Goal: Find specific page/section: Find specific page/section

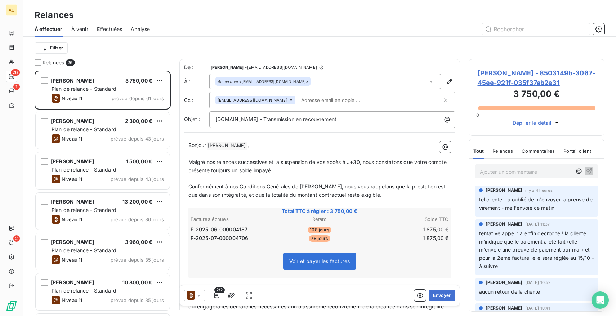
scroll to position [245, 136]
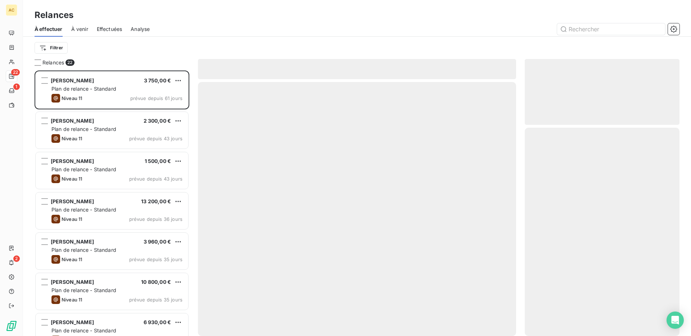
scroll to position [266, 155]
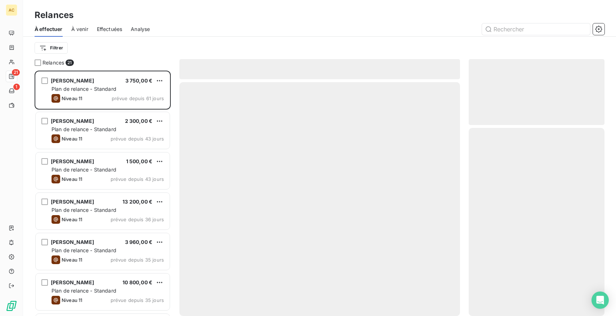
scroll to position [245, 136]
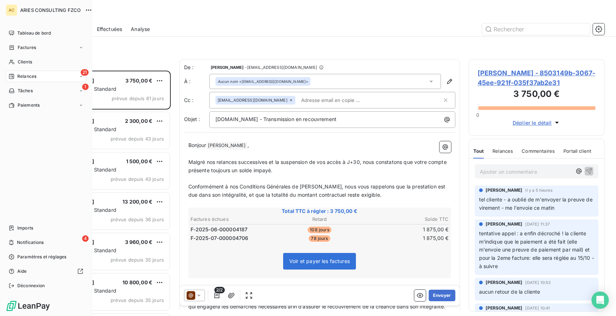
click at [15, 76] on div "Relances" at bounding box center [23, 76] width 28 height 6
click at [31, 89] on span "À effectuer" at bounding box center [28, 90] width 23 height 6
